Goal: Check status: Check status

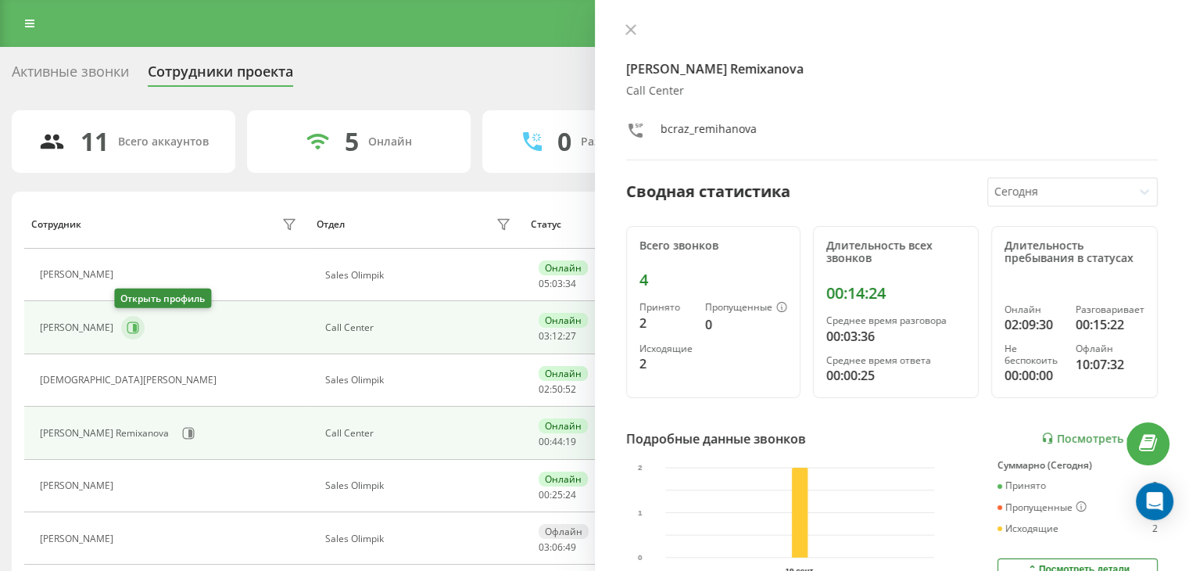
click at [133, 330] on icon at bounding box center [135, 328] width 4 height 8
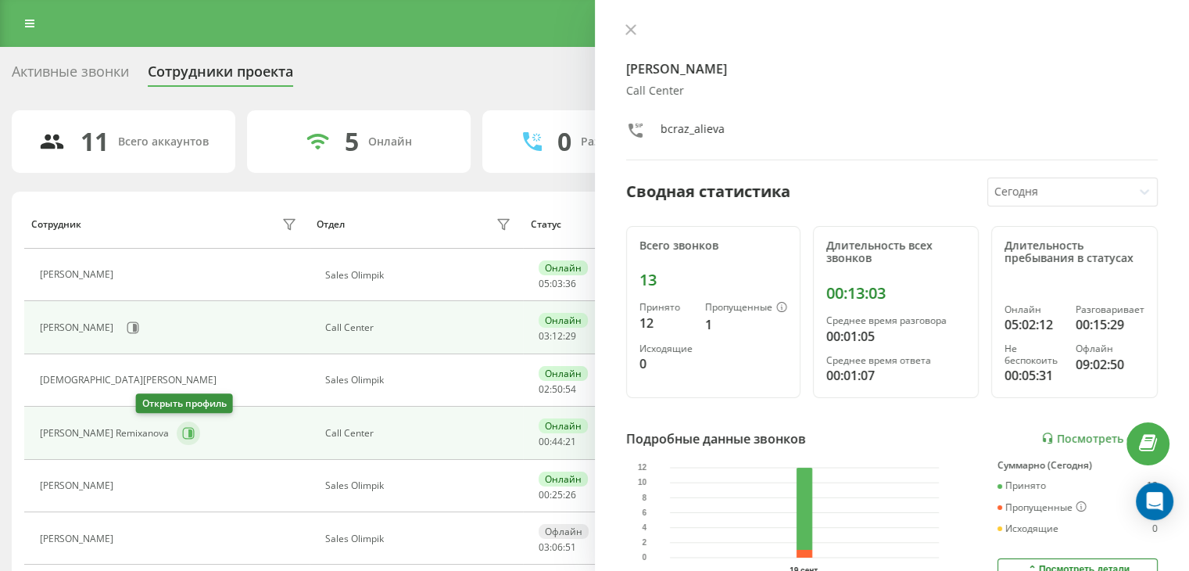
click at [183, 436] on icon at bounding box center [189, 433] width 12 height 12
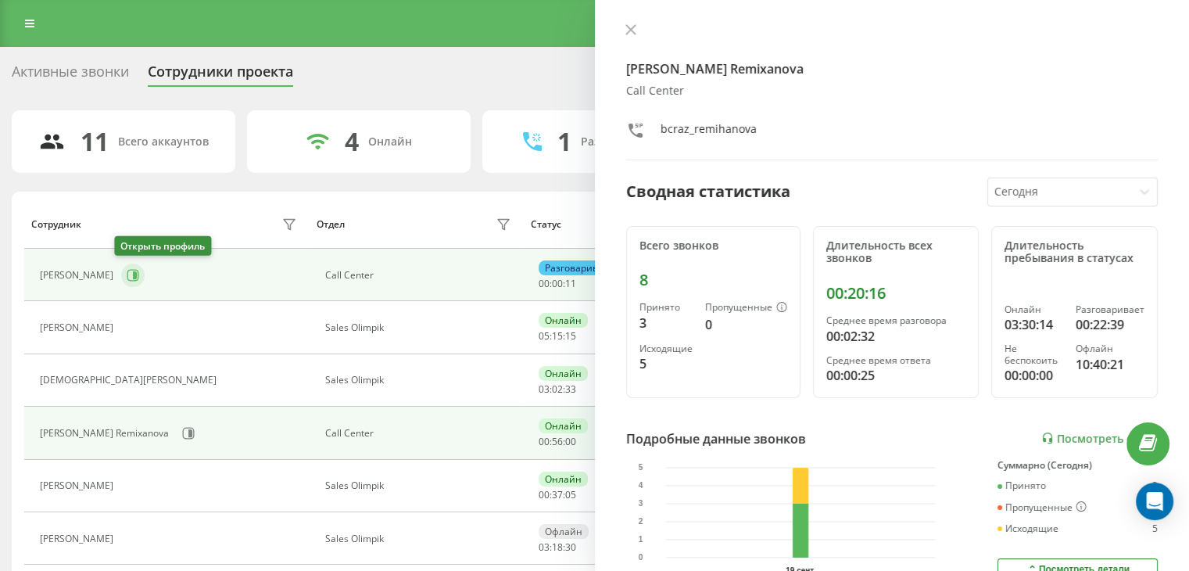
click at [127, 278] on icon at bounding box center [133, 275] width 13 height 13
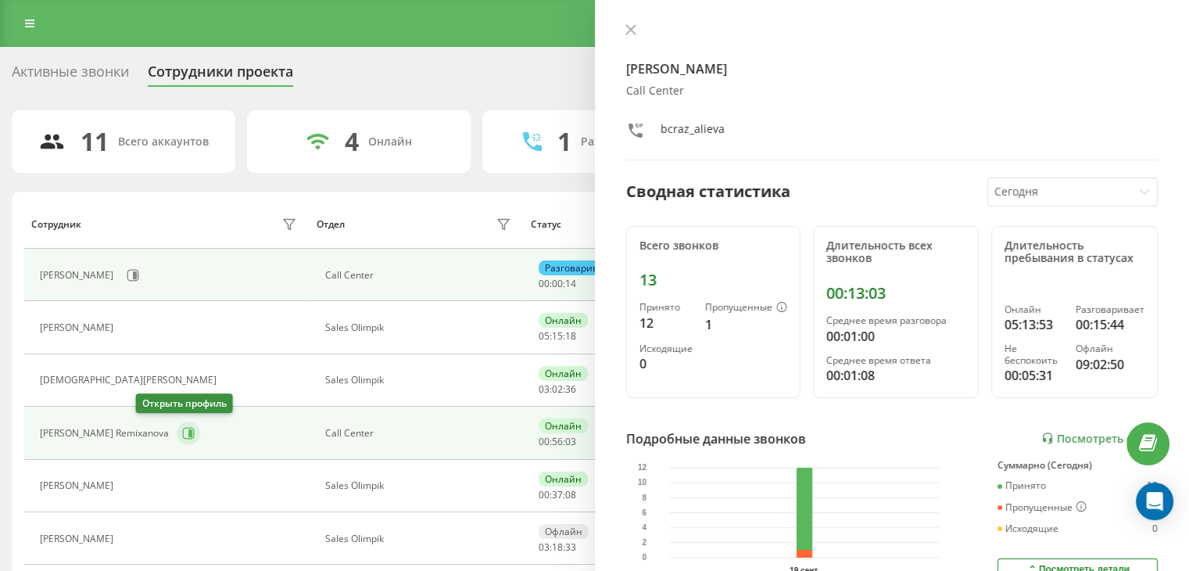
click at [182, 432] on icon at bounding box center [188, 433] width 13 height 13
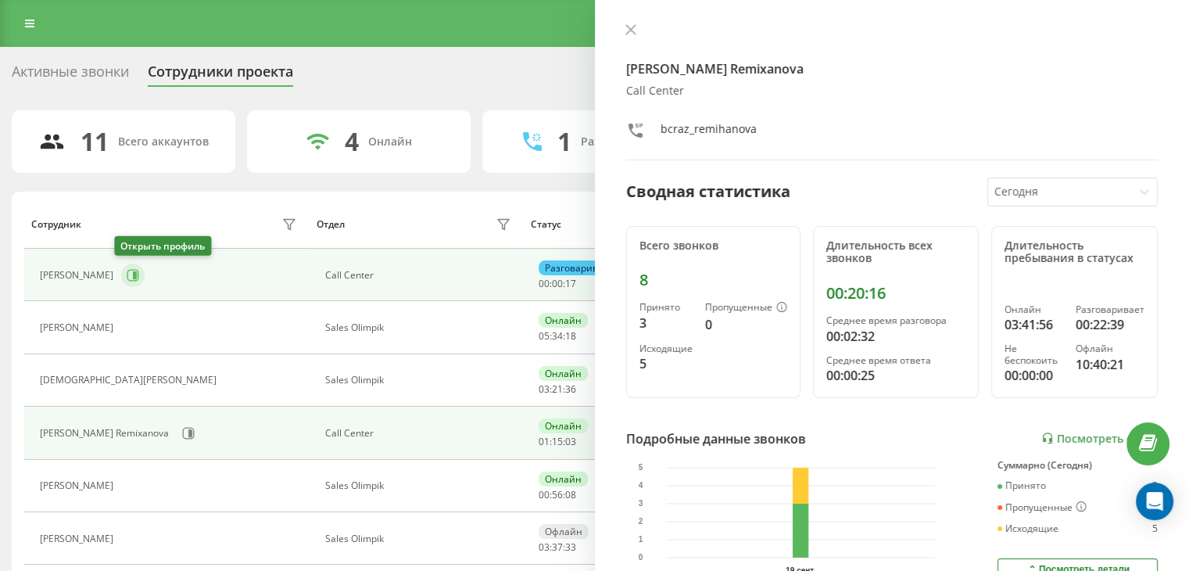
click at [130, 270] on icon at bounding box center [133, 275] width 12 height 12
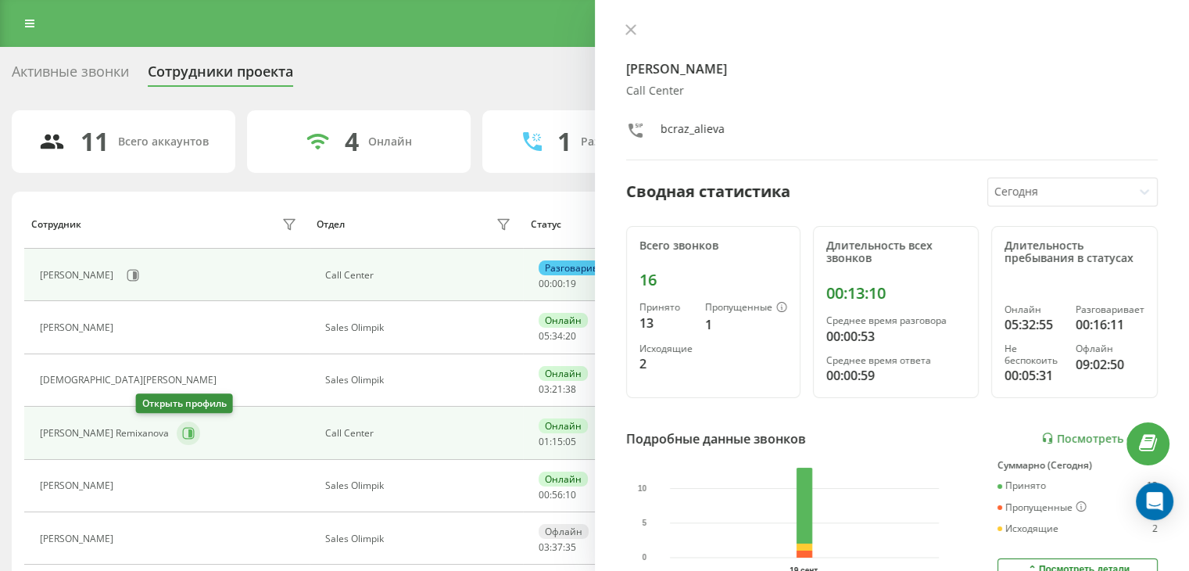
click at [188, 435] on icon at bounding box center [190, 433] width 4 height 8
